Goal: Information Seeking & Learning: Learn about a topic

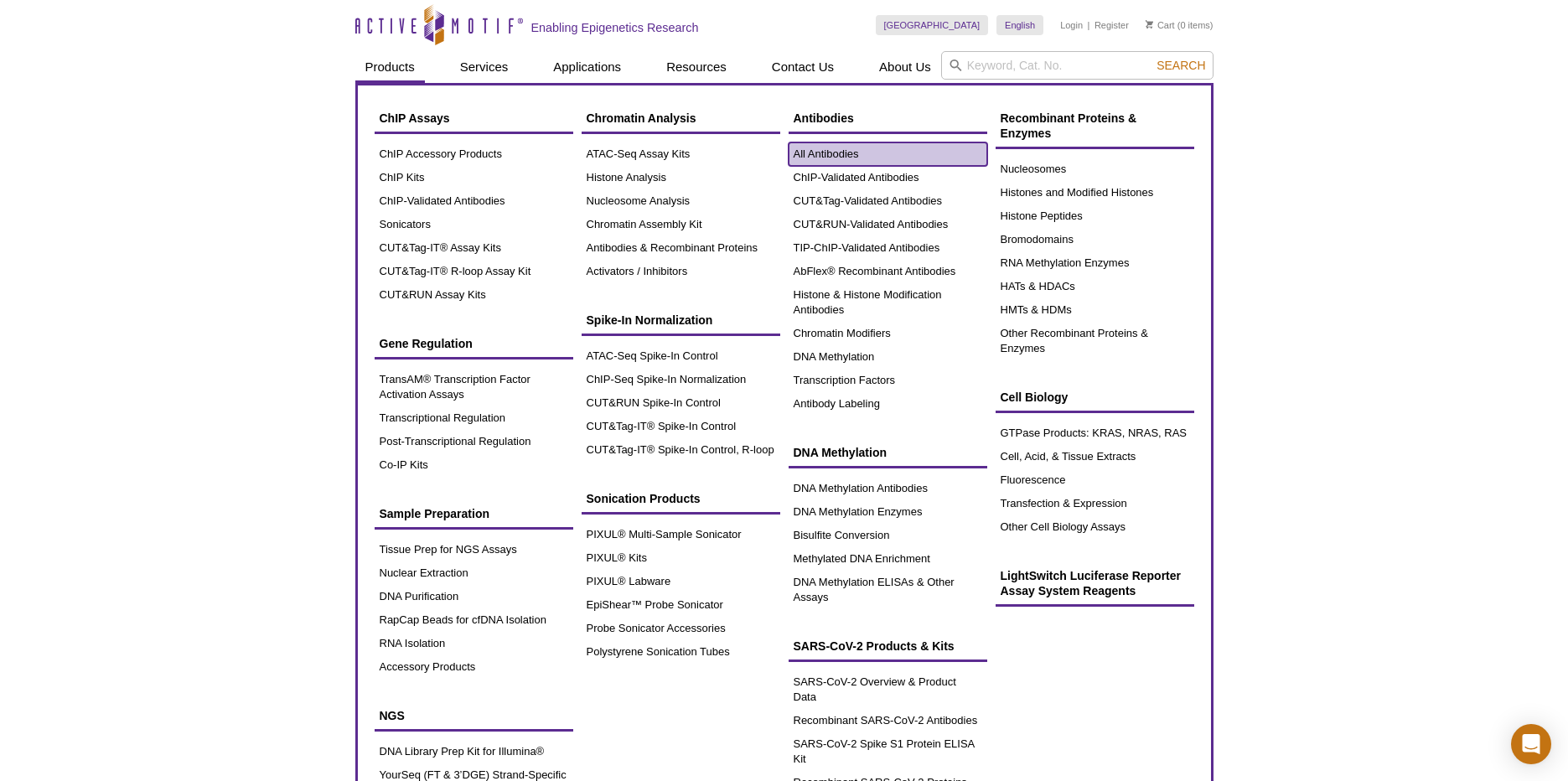
click at [836, 154] on link "All Antibodies" at bounding box center [887, 153] width 198 height 23
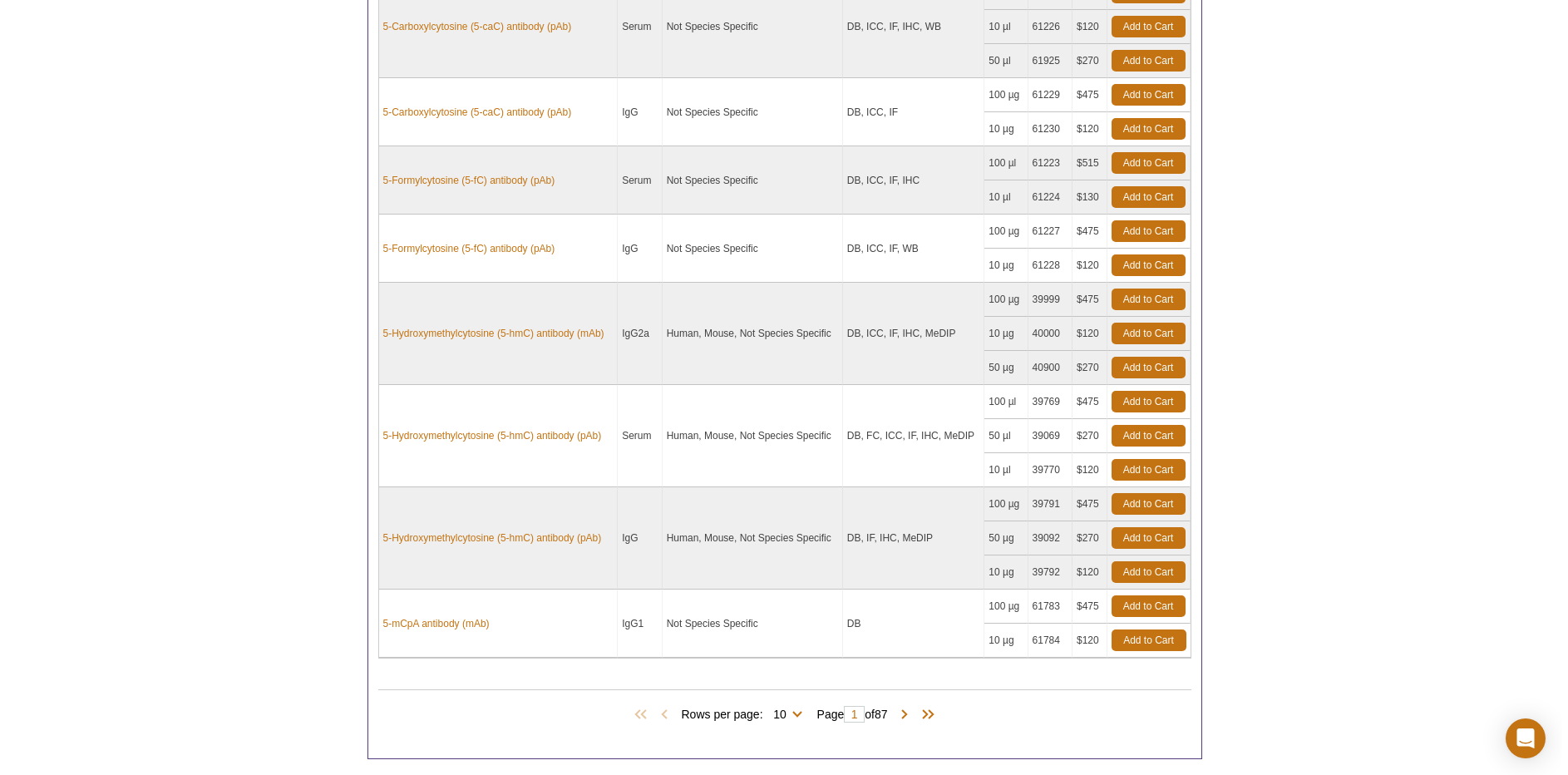
scroll to position [1174, 0]
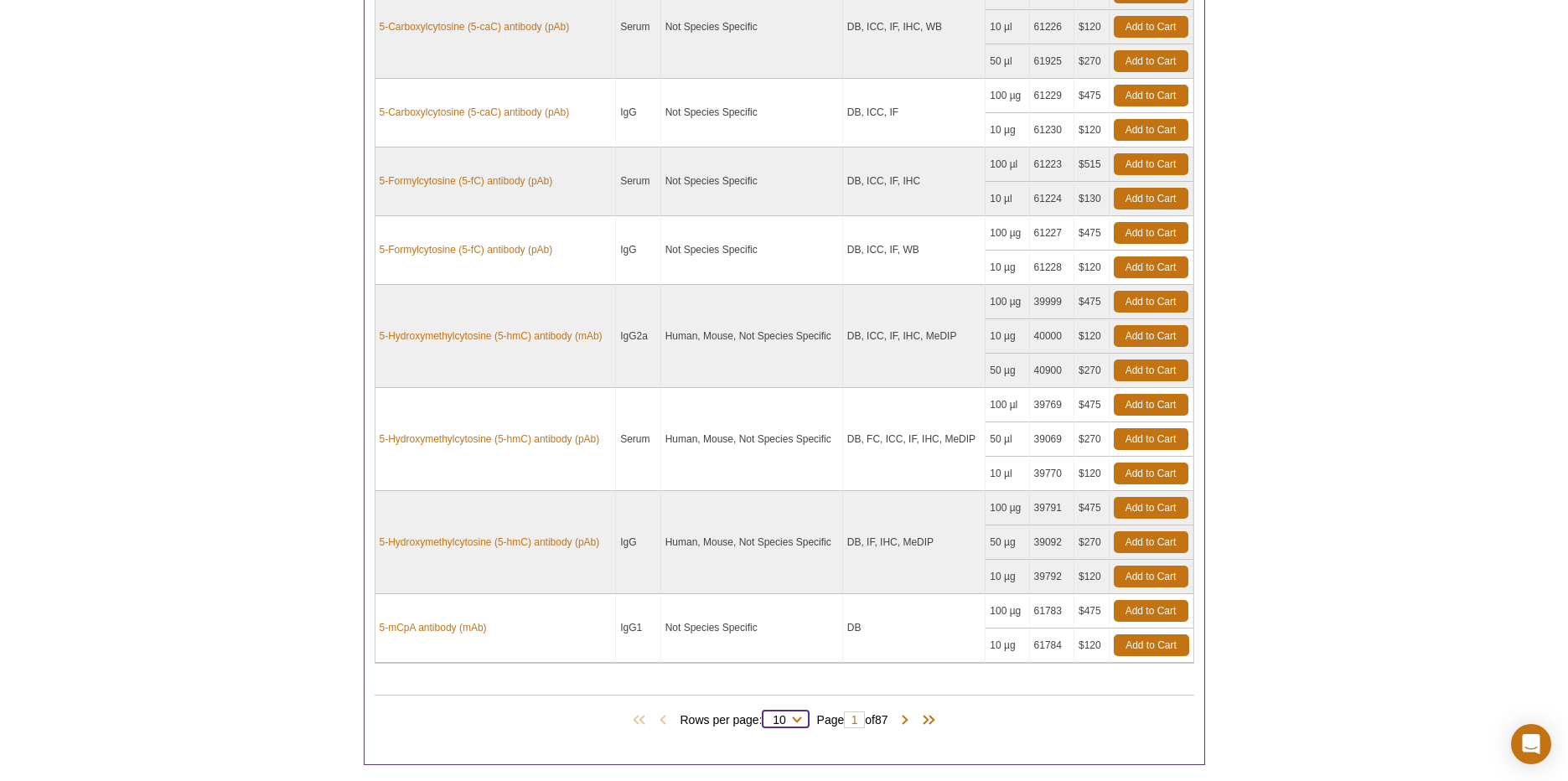
click at [791, 717] on select "10 25 50 100 All" at bounding box center [780, 722] width 35 height 15
select select "870"
click at [765, 715] on select "10 25 50 100 All" at bounding box center [780, 722] width 35 height 15
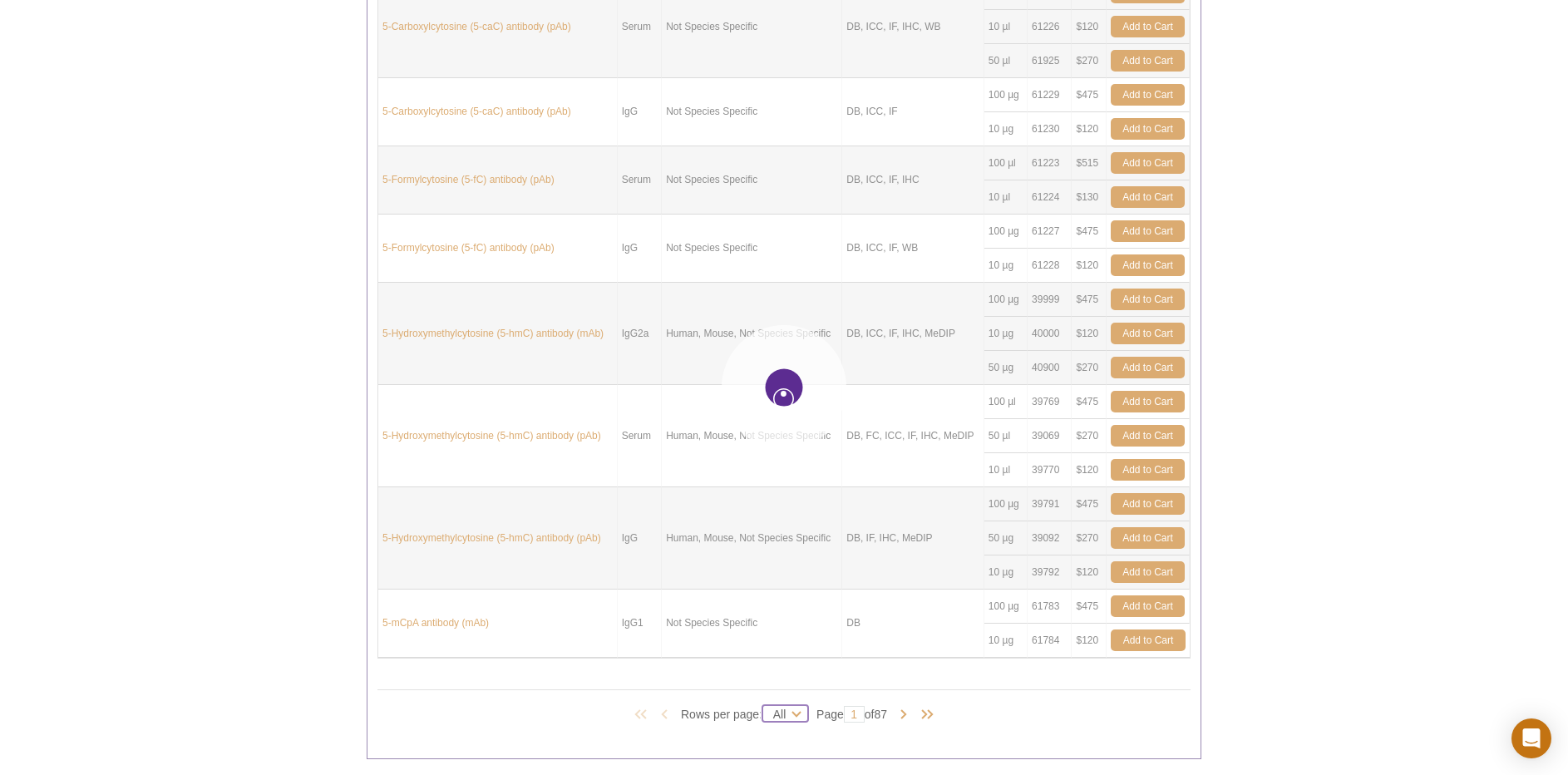
select select "870"
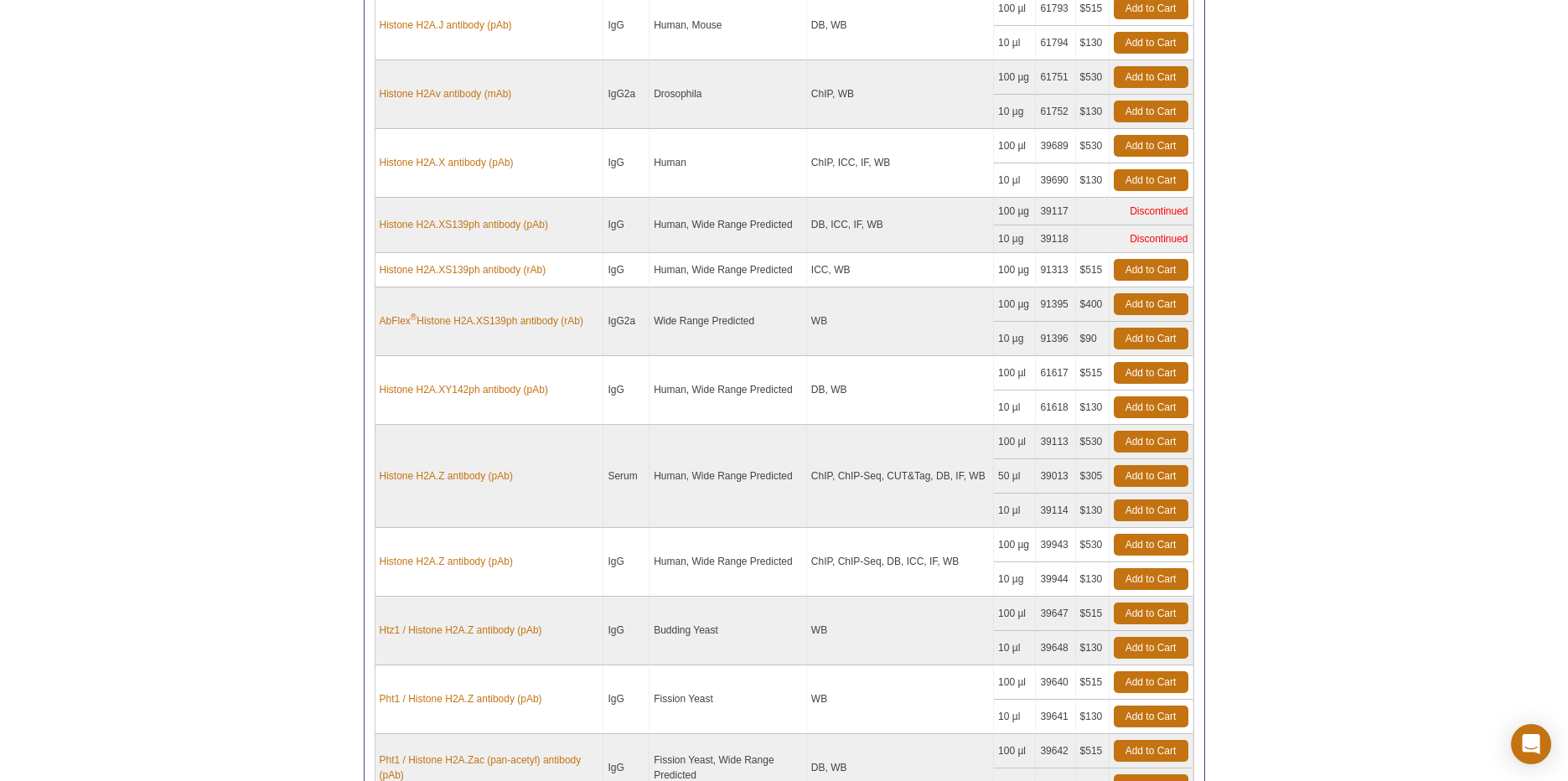
scroll to position [16661, 0]
